Goal: Go to known website: Access a specific website the user already knows

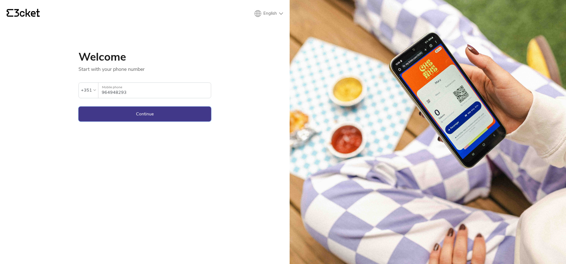
click at [136, 115] on button "Continue" at bounding box center [145, 113] width 133 height 15
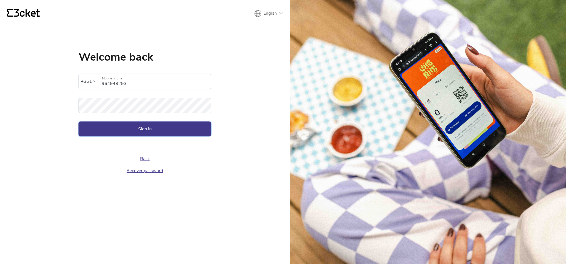
click at [175, 131] on button "Sign in" at bounding box center [145, 128] width 133 height 15
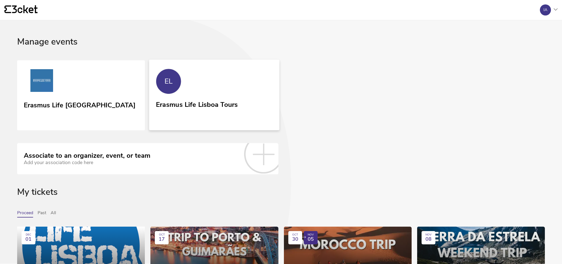
click at [174, 104] on div "Erasmus Life Lisboa Tours" at bounding box center [197, 103] width 82 height 10
